Goal: Task Accomplishment & Management: Manage account settings

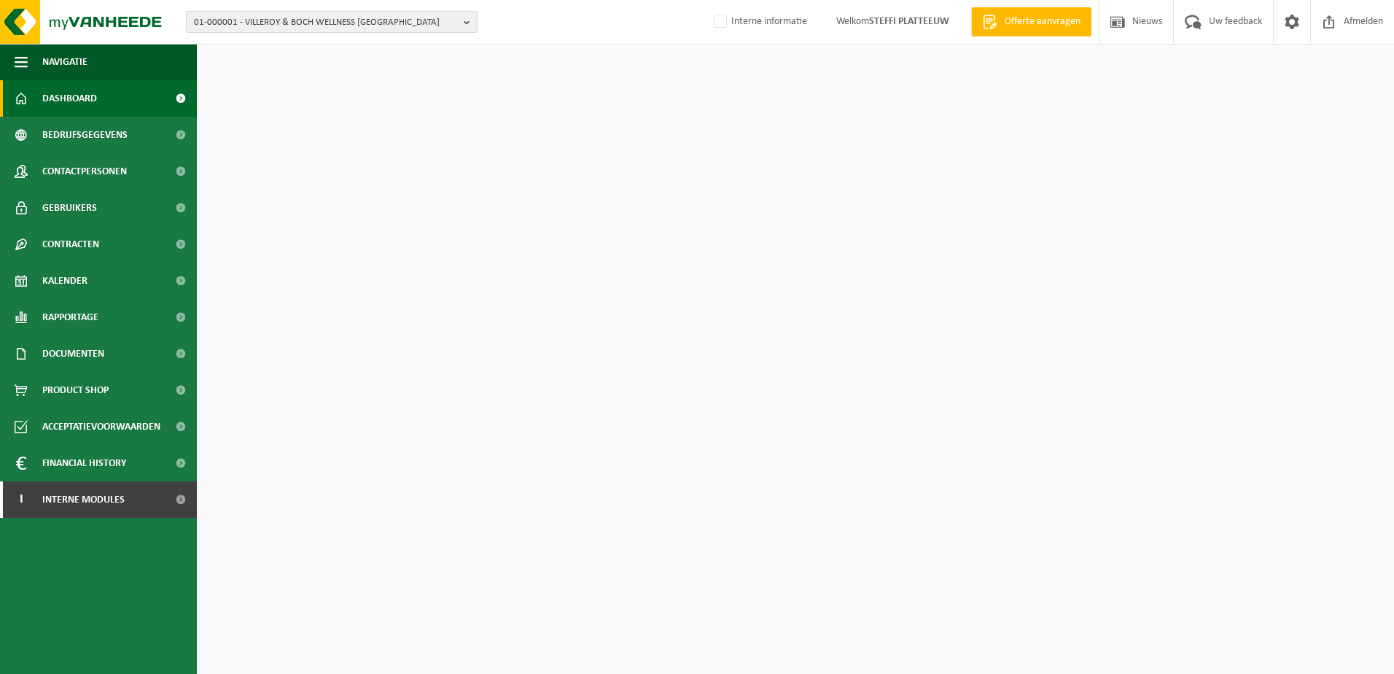
click at [359, 21] on span "01-000001 - VILLEROY & BOCH WELLNESS [GEOGRAPHIC_DATA]" at bounding box center [326, 23] width 264 height 22
paste input "10-859356"
type input "10-859356"
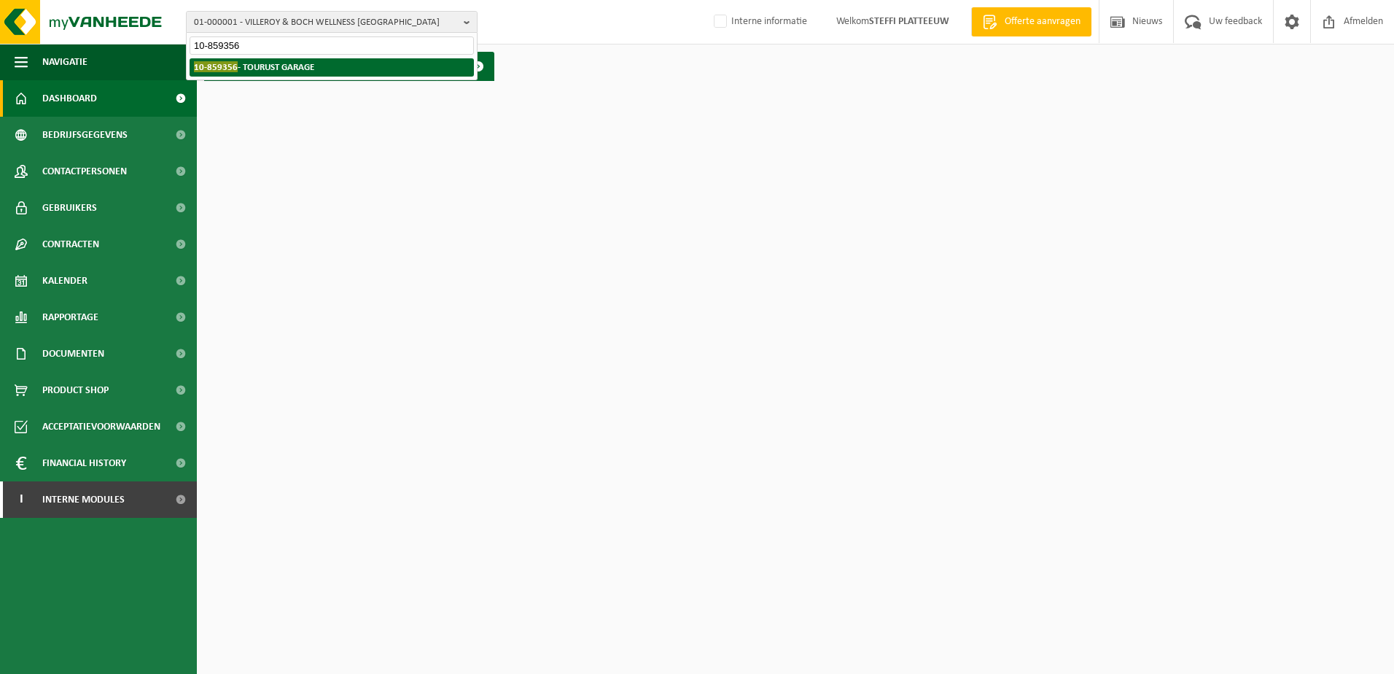
click at [303, 67] on strong "10-859356 - TOURUST GARAGE" at bounding box center [254, 66] width 120 height 11
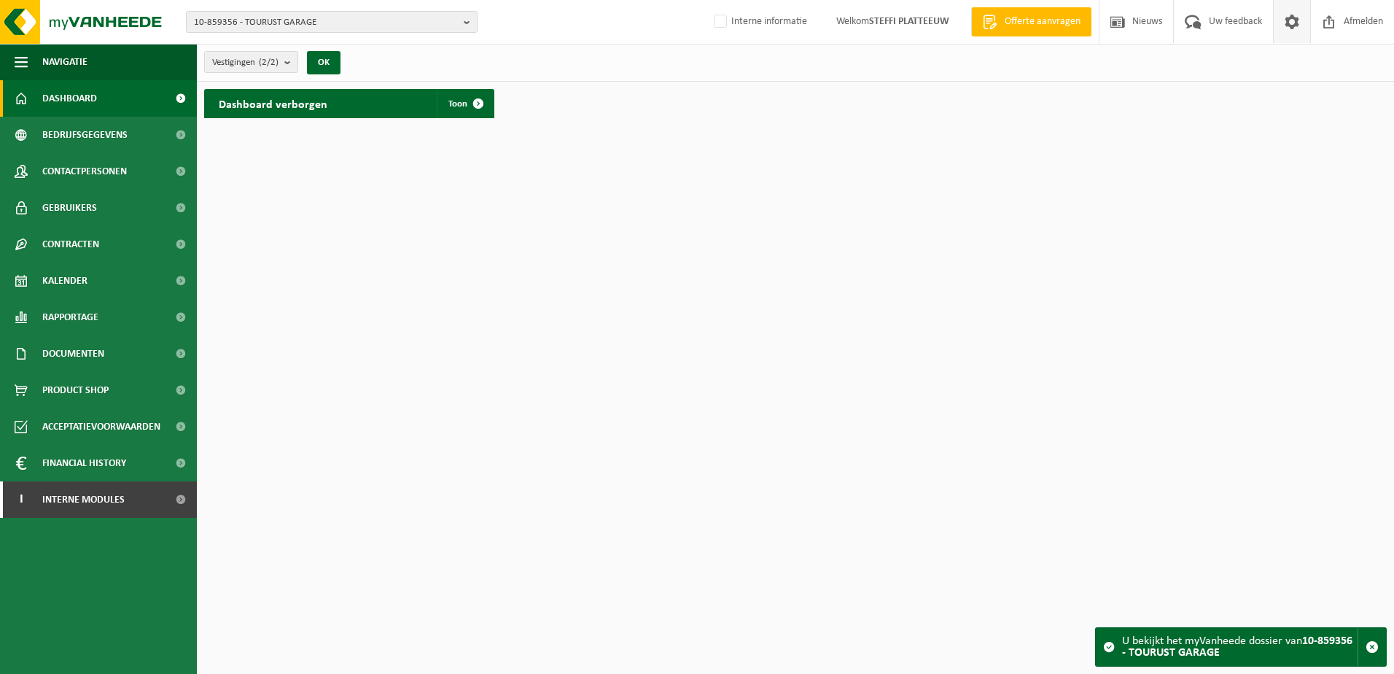
click at [1298, 17] on span at bounding box center [1292, 21] width 22 height 43
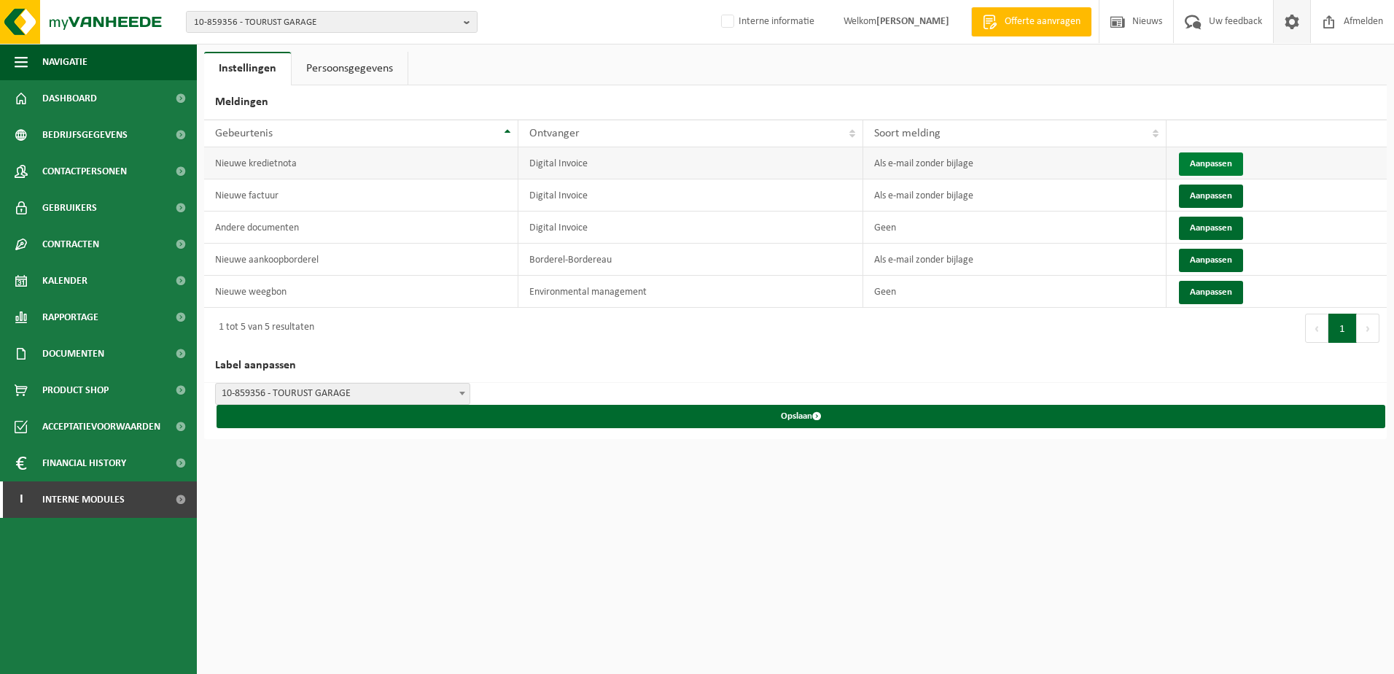
click at [1243, 162] on button "Aanpassen" at bounding box center [1211, 163] width 64 height 23
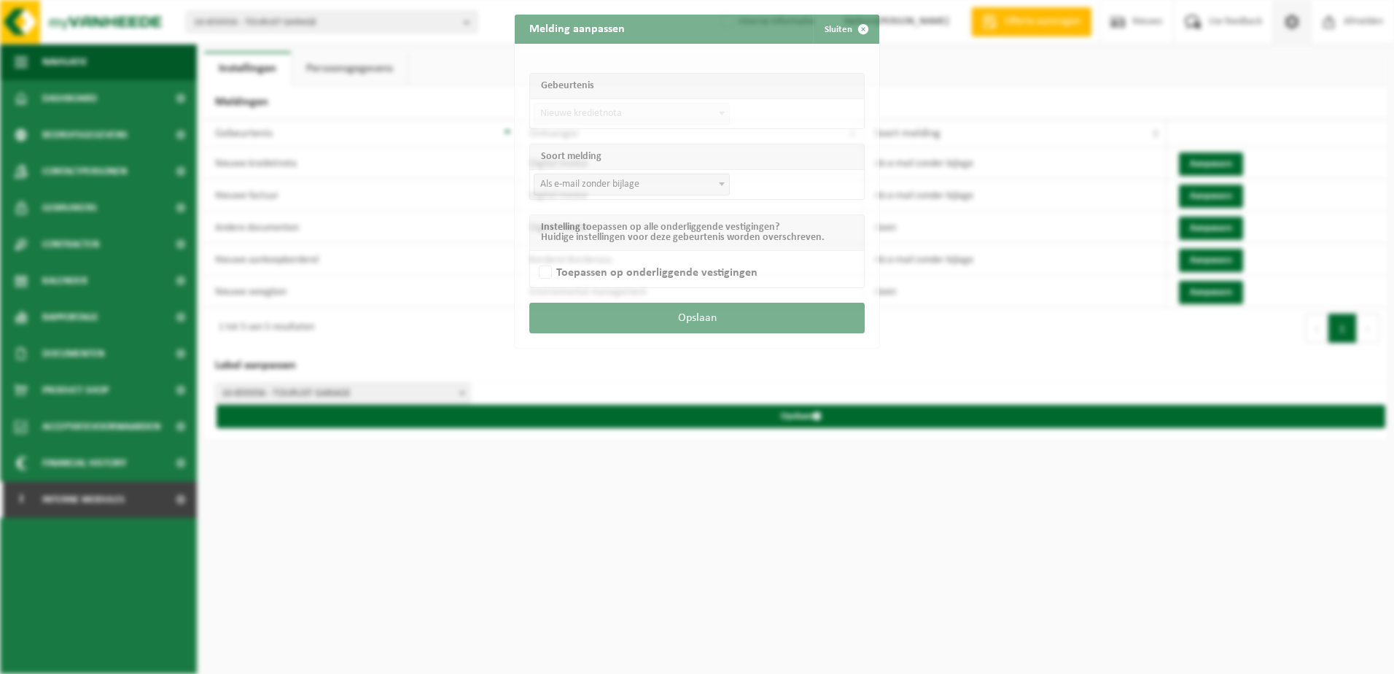
click at [1225, 158] on div "Melding aanpassen Sluiten Gebeurtenis Nieuwe factuur Nieuwe kredietnota Andere …" at bounding box center [697, 337] width 1394 height 674
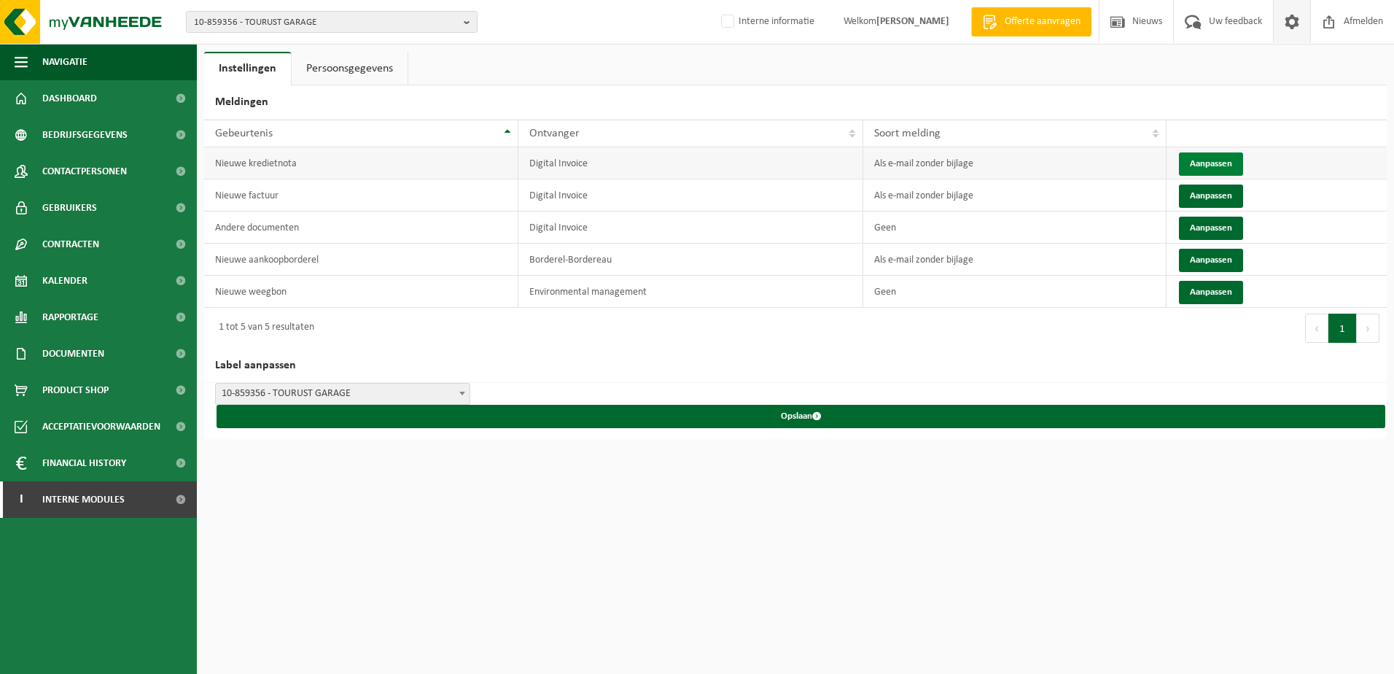
click at [1220, 157] on button "Aanpassen" at bounding box center [1211, 163] width 64 height 23
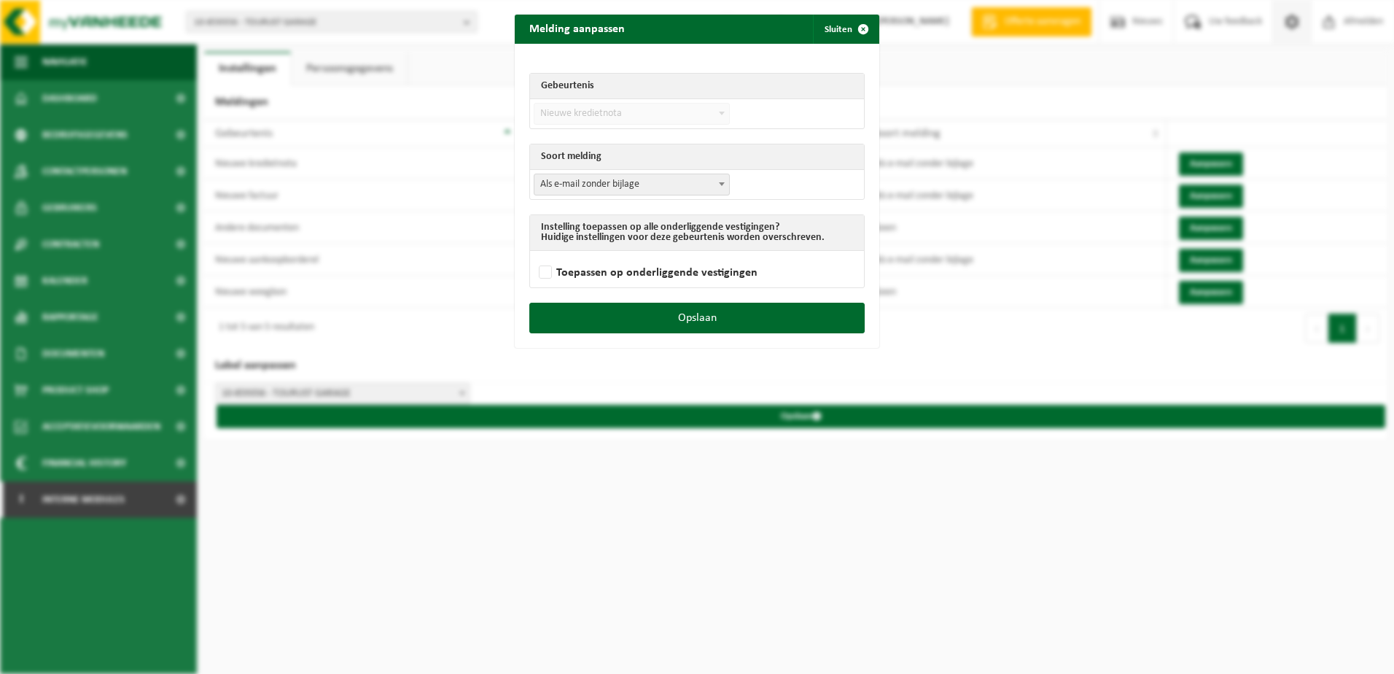
click at [607, 190] on span "Als e-mail zonder bijlage" at bounding box center [631, 184] width 195 height 20
drag, startPoint x: 604, startPoint y: 219, endPoint x: 572, endPoint y: 247, distance: 42.3
select select "3"
click at [546, 274] on label "Toepassen op onderliggende vestigingen" at bounding box center [647, 273] width 222 height 22
click at [546, 254] on input "Toepassen op onderliggende vestigingen" at bounding box center [715, 254] width 365 height 1
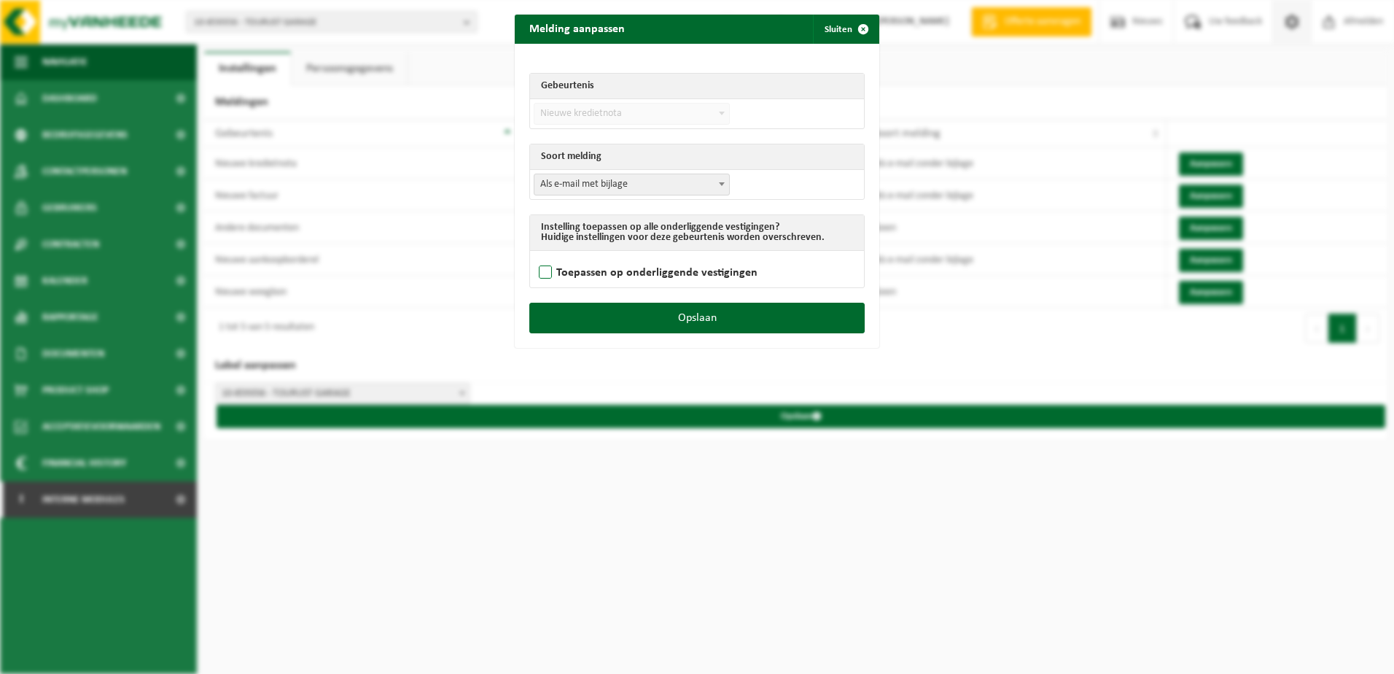
checkbox input "true"
click at [671, 323] on button "Opslaan" at bounding box center [696, 318] width 335 height 31
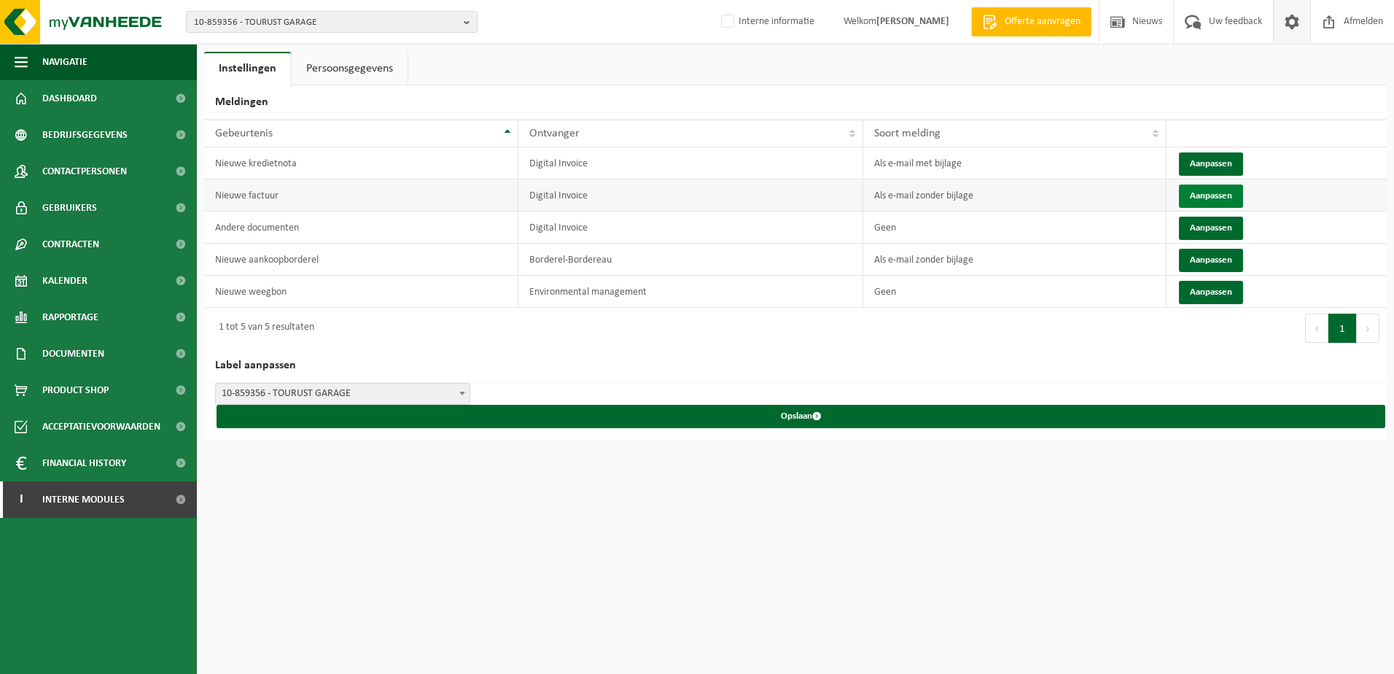
click at [1220, 187] on button "Aanpassen" at bounding box center [1211, 195] width 64 height 23
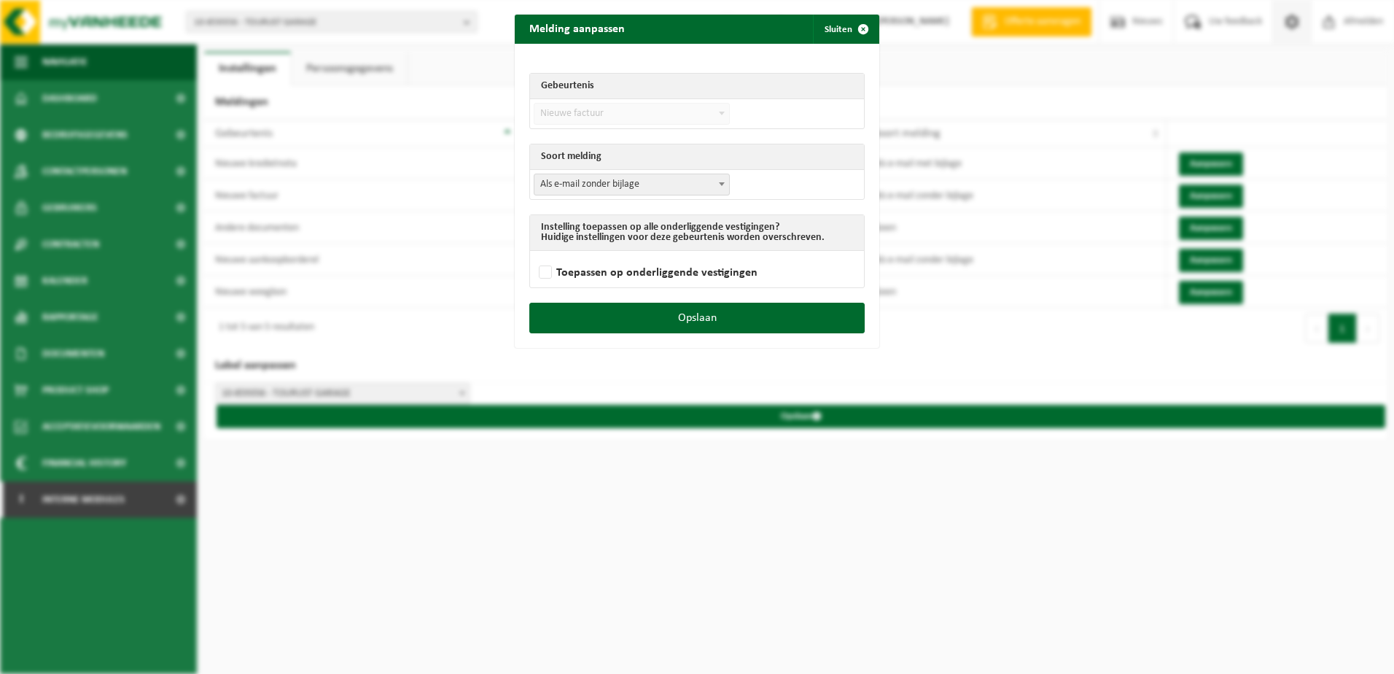
click at [600, 187] on span "Als e-mail zonder bijlage" at bounding box center [631, 184] width 195 height 20
select select "3"
click at [543, 273] on label "Toepassen op onderliggende vestigingen" at bounding box center [647, 273] width 222 height 22
click at [543, 254] on input "Toepassen op onderliggende vestigingen" at bounding box center [715, 254] width 365 height 1
checkbox input "true"
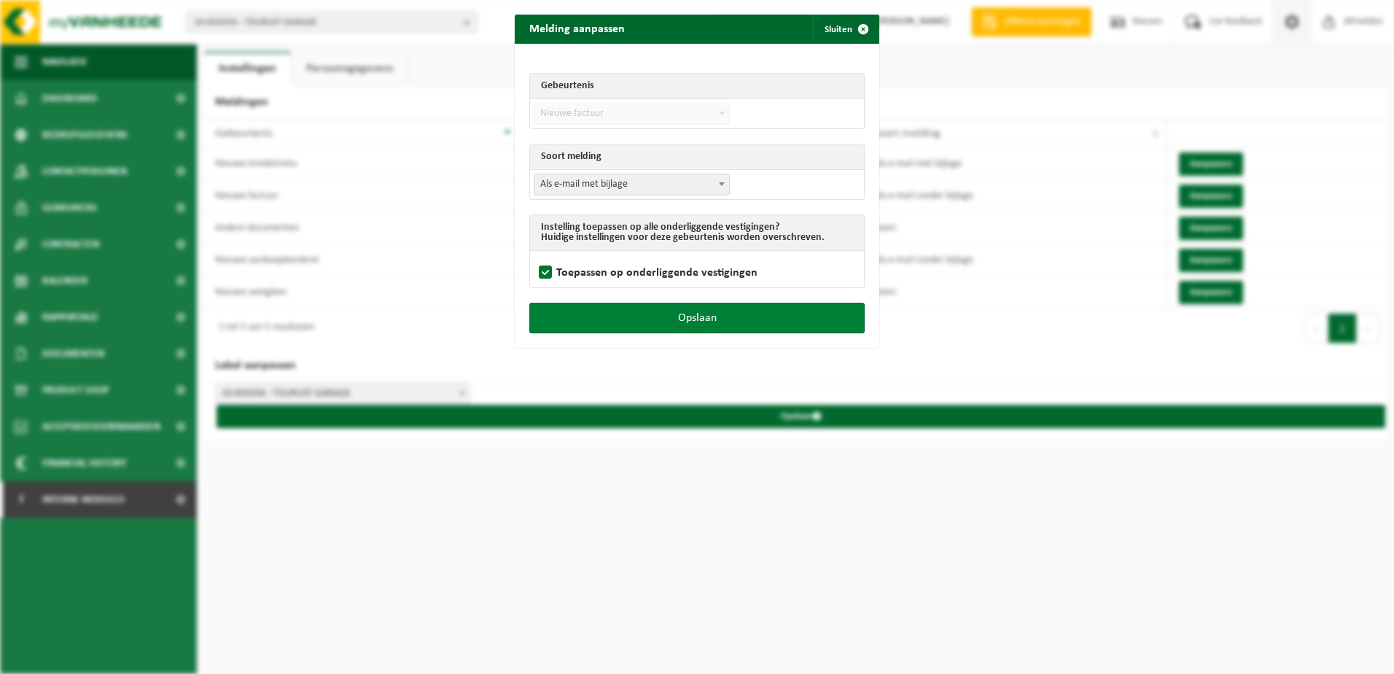
click at [634, 316] on button "Opslaan" at bounding box center [696, 318] width 335 height 31
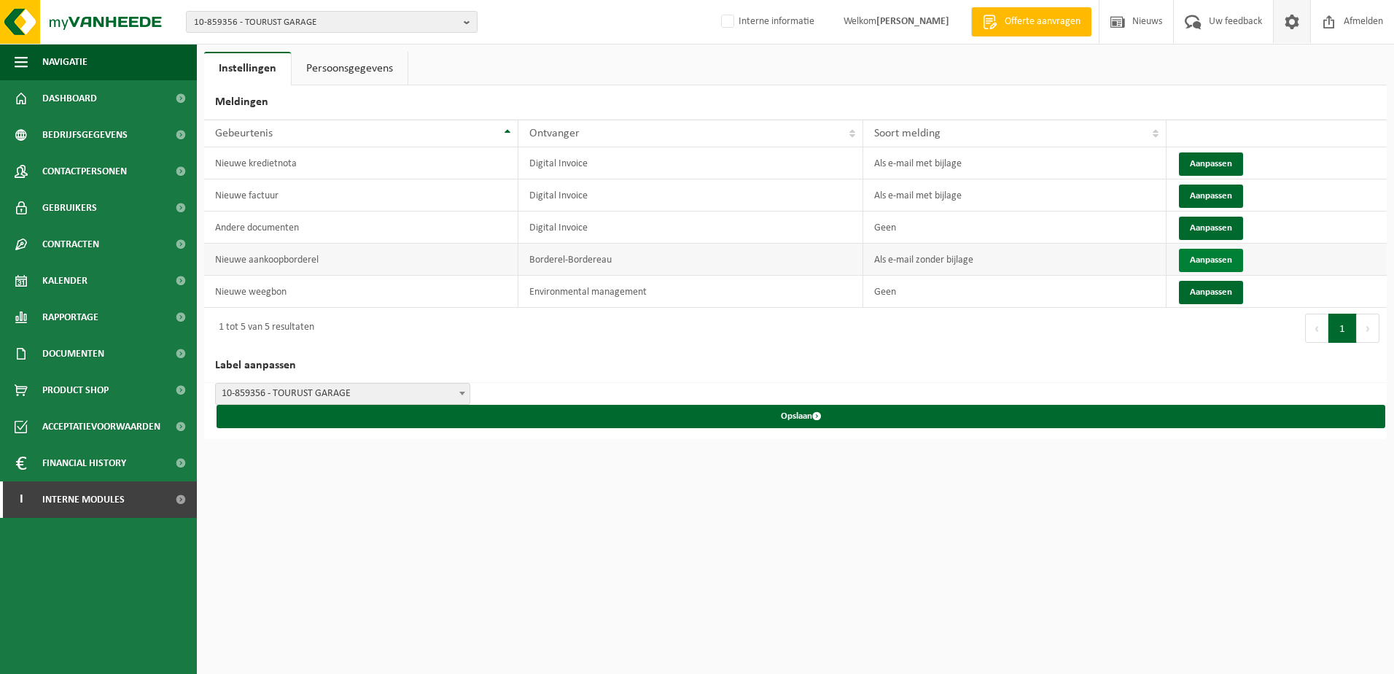
click at [1213, 253] on button "Aanpassen" at bounding box center [1211, 260] width 64 height 23
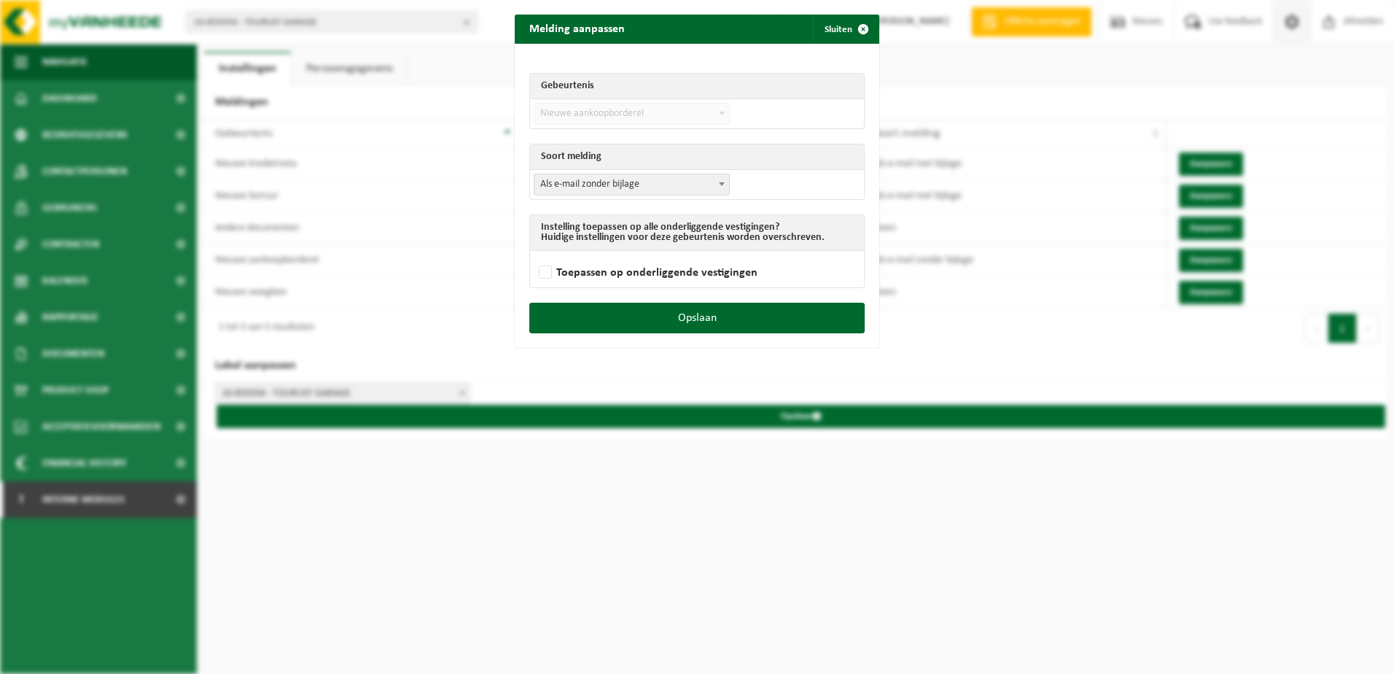
click at [650, 190] on span "Als e-mail zonder bijlage" at bounding box center [631, 184] width 195 height 20
select select "3"
click at [550, 275] on label "Toepassen op onderliggende vestigingen" at bounding box center [647, 273] width 222 height 22
click at [550, 254] on input "Toepassen op onderliggende vestigingen" at bounding box center [715, 254] width 365 height 1
checkbox input "true"
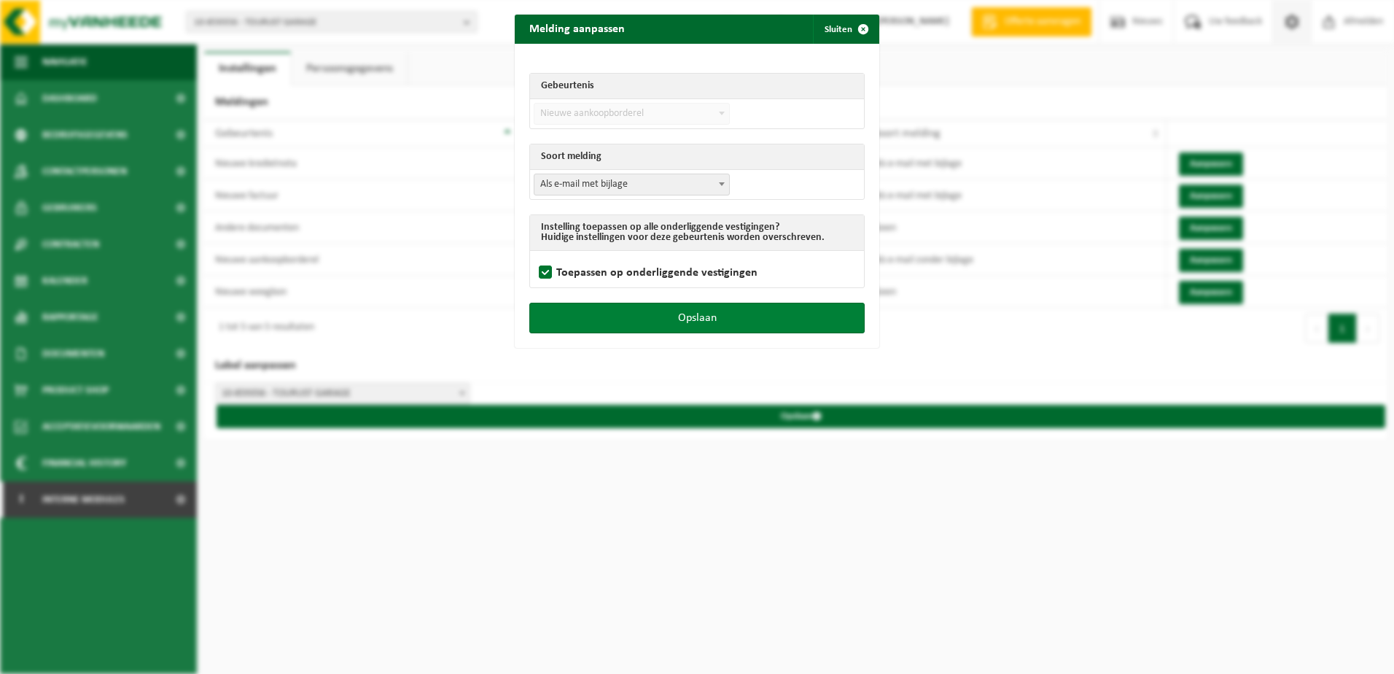
click at [624, 324] on button "Opslaan" at bounding box center [696, 318] width 335 height 31
